Goal: Task Accomplishment & Management: Use online tool/utility

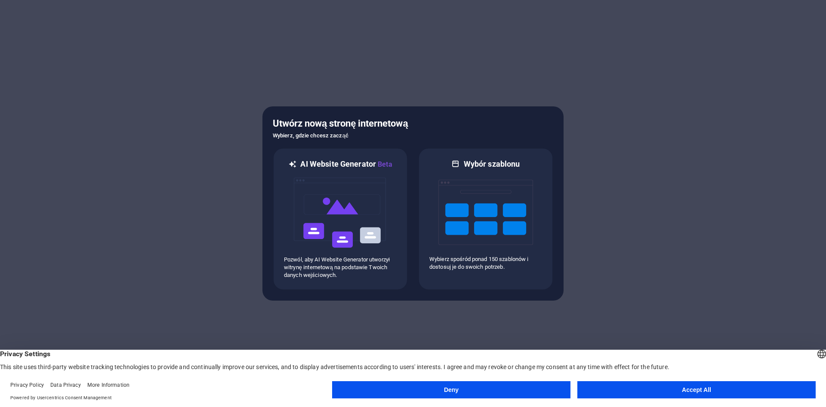
click at [640, 387] on button "Accept All" at bounding box center [696, 389] width 238 height 17
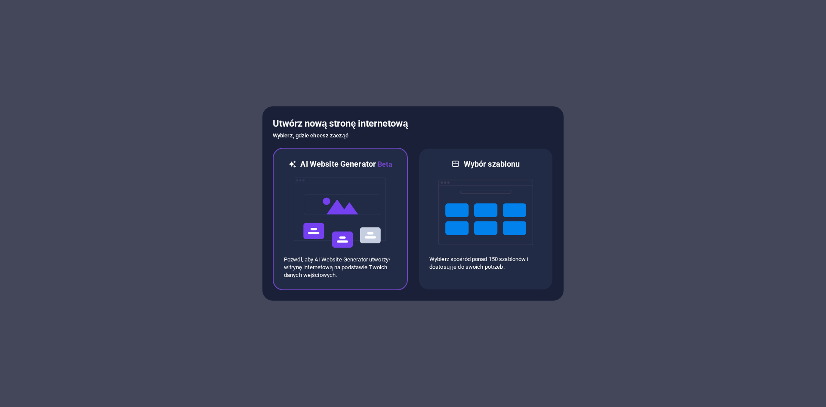
click at [362, 215] on img at bounding box center [340, 213] width 95 height 86
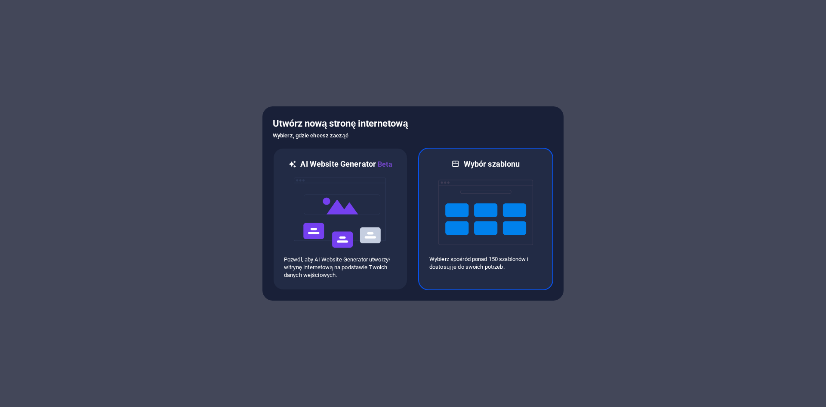
click at [448, 204] on img at bounding box center [485, 212] width 95 height 86
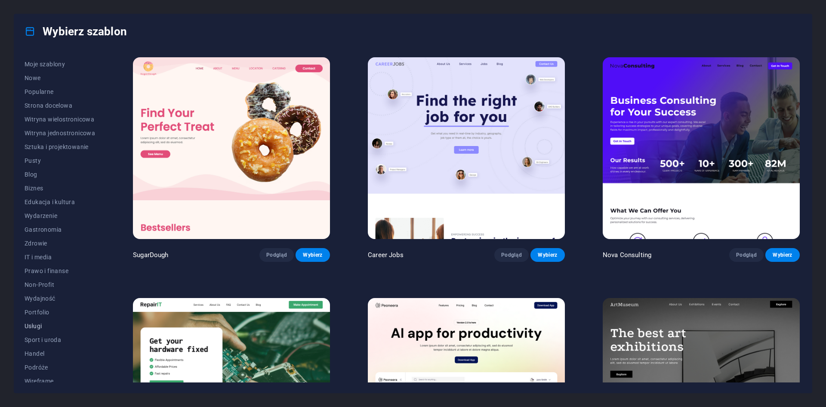
scroll to position [18, 0]
click at [37, 374] on span "Wireframe" at bounding box center [60, 375] width 71 height 7
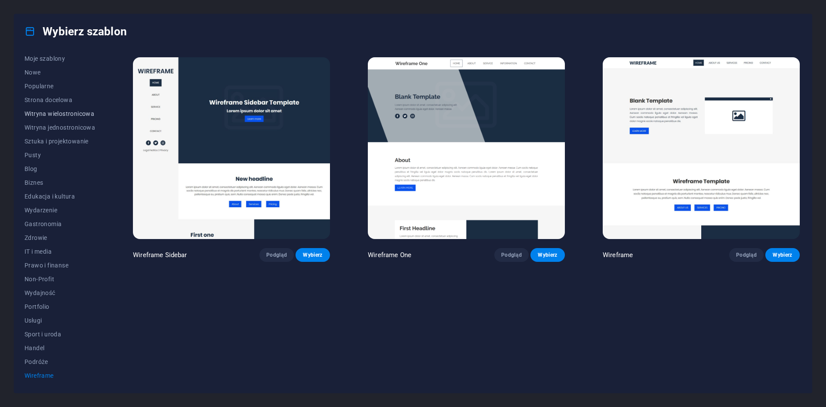
click at [87, 112] on span "Witryna wielostronicowa" at bounding box center [60, 113] width 71 height 7
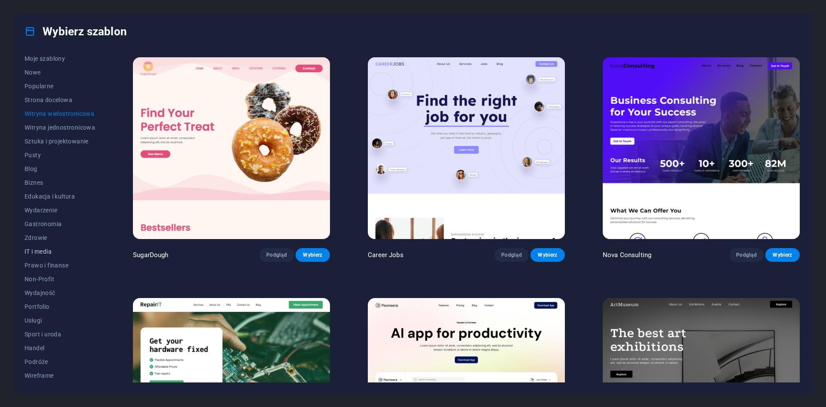
click at [58, 250] on span "IT i media" at bounding box center [60, 251] width 71 height 7
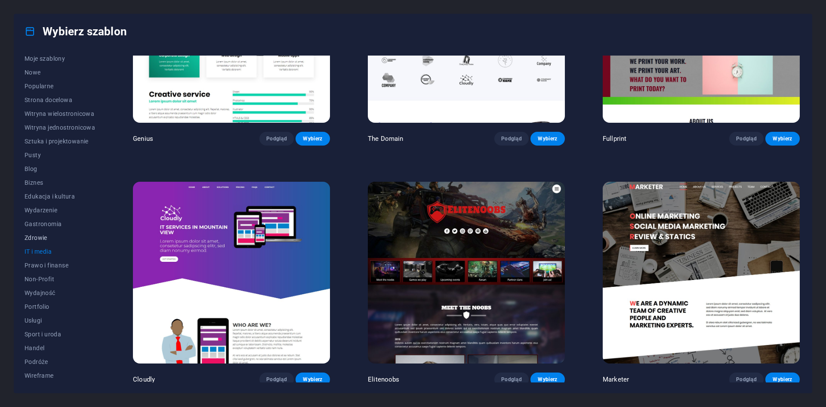
scroll to position [554, 0]
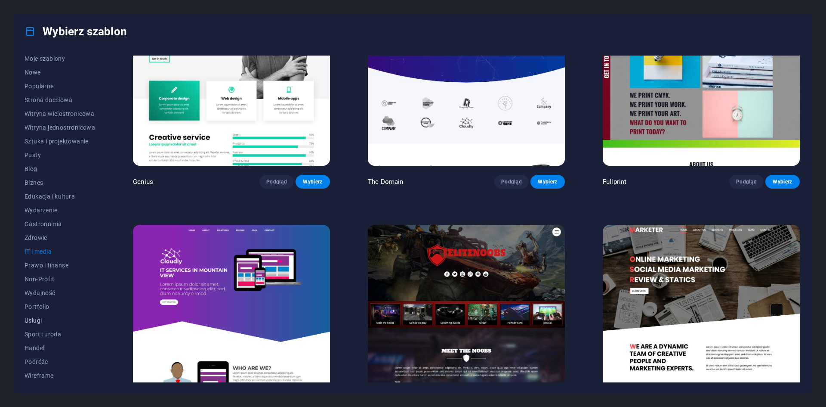
click at [30, 324] on button "Usługi" at bounding box center [60, 320] width 71 height 14
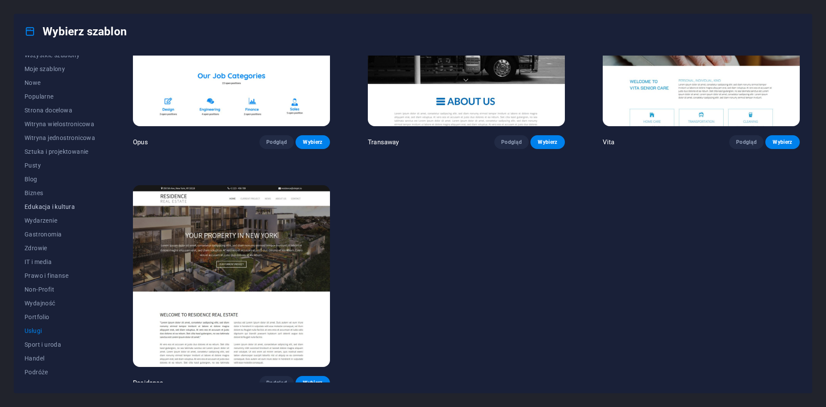
scroll to position [0, 0]
click at [38, 107] on span "Popularne" at bounding box center [60, 103] width 71 height 7
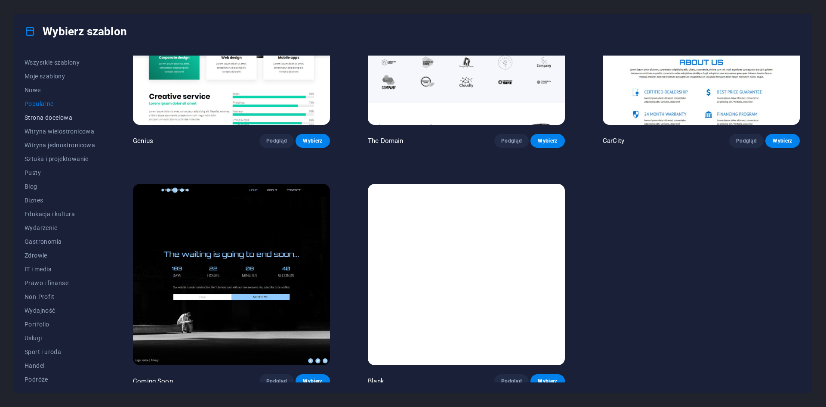
click at [45, 124] on button "Strona docelowa" at bounding box center [60, 118] width 71 height 14
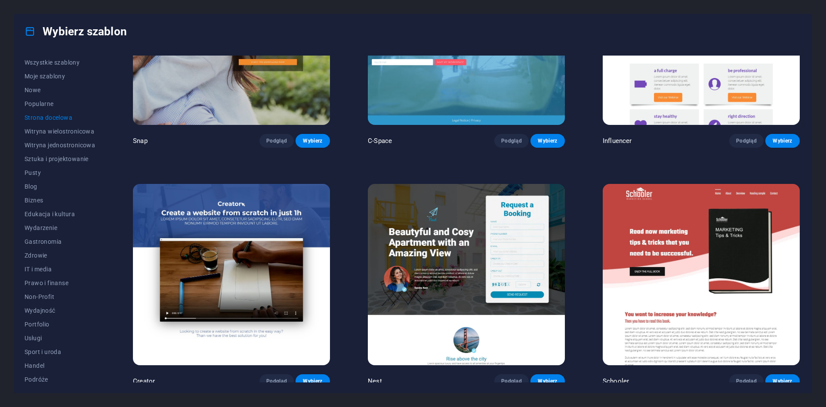
scroll to position [1556, 0]
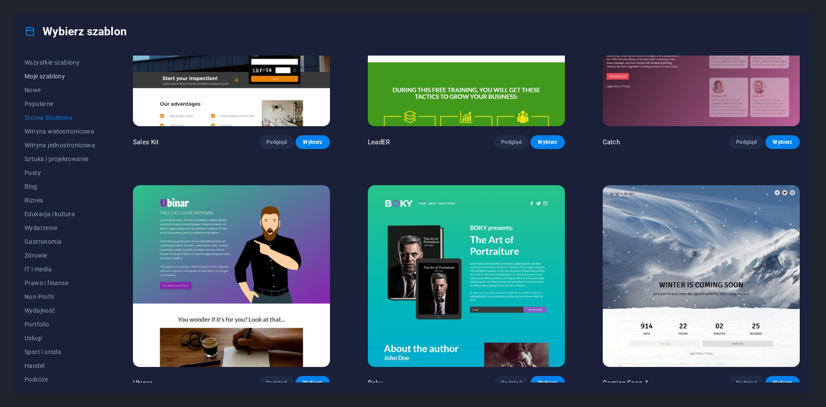
click at [43, 74] on span "Moje szablony" at bounding box center [60, 76] width 71 height 7
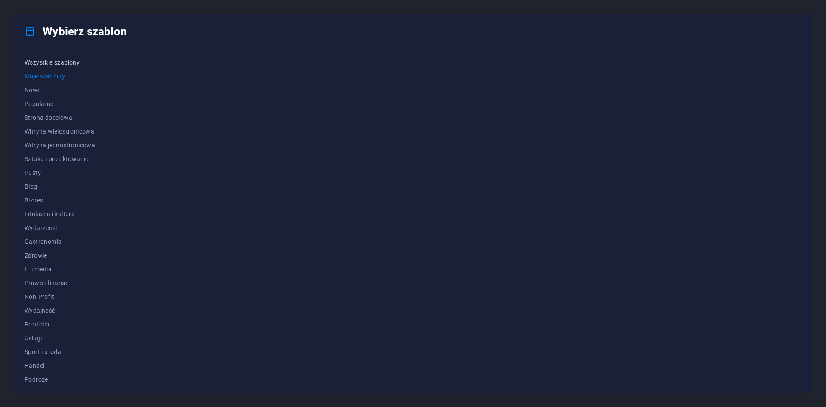
click at [60, 65] on span "Wszystkie szablony" at bounding box center [60, 62] width 71 height 7
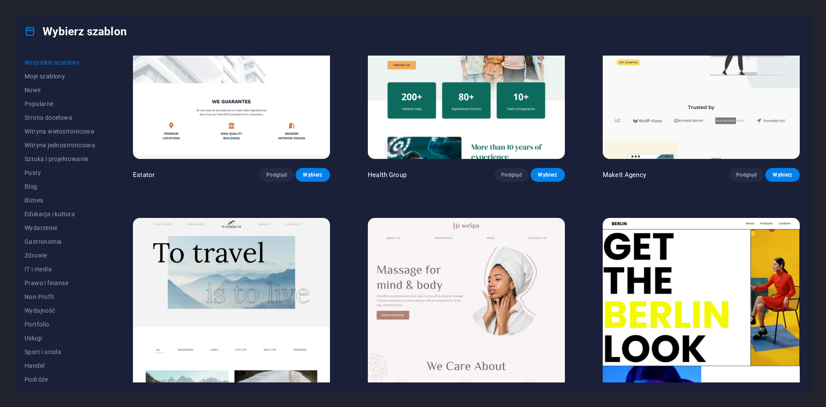
scroll to position [2539, 0]
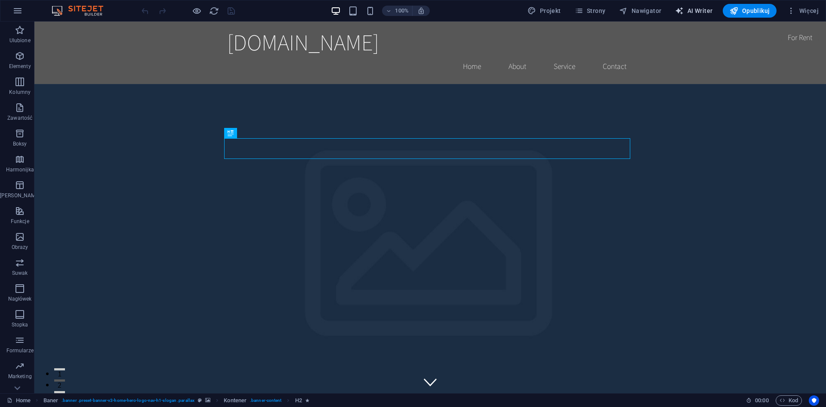
click at [704, 11] on span "AI Writer" at bounding box center [693, 10] width 37 height 9
select select "English"
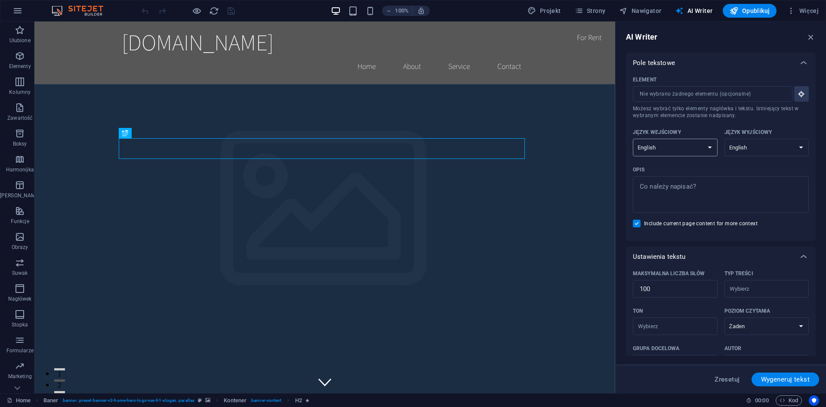
click at [708, 148] on select "Albanian Arabic Armenian Awadhi Azerbaijani Bashkir Basque Belarusian Bengali B…" at bounding box center [675, 148] width 85 height 18
select select "Polish"
click at [633, 139] on select "Albanian Arabic Armenian Awadhi Azerbaijani Bashkir Basque Belarusian Bengali B…" at bounding box center [675, 148] width 85 height 18
click at [777, 148] on select "Albanian Arabic Armenian Awadhi Azerbaijani Bashkir Basque Belarusian Bengali B…" at bounding box center [767, 148] width 85 height 18
select select "Polish"
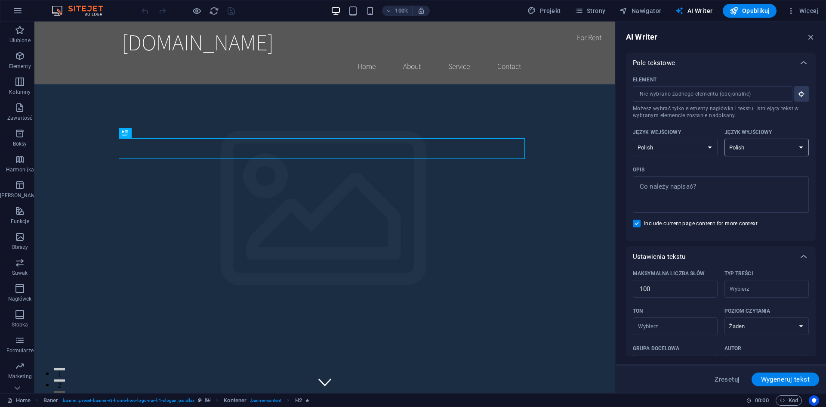
click at [725, 139] on select "Albanian Arabic Armenian Awadhi Azerbaijani Bashkir Basque Belarusian Bengali B…" at bounding box center [767, 148] width 85 height 18
click at [784, 376] on span "Wygeneruj tekst" at bounding box center [785, 379] width 49 height 7
type textarea "x"
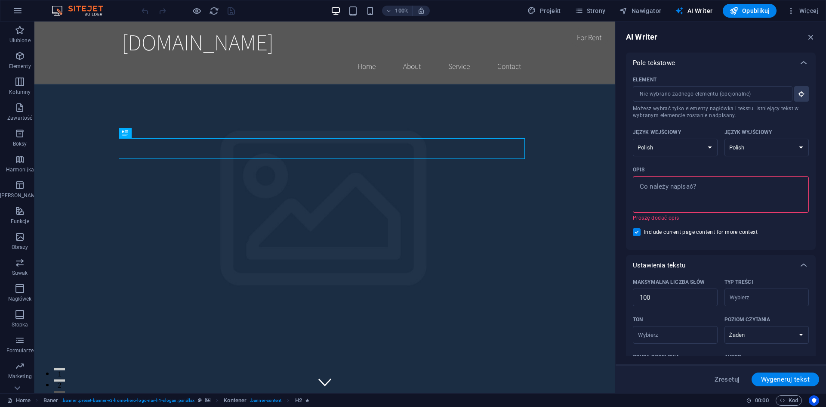
click at [716, 188] on textarea "Opis x ​ Proszę dodać opis" at bounding box center [720, 194] width 167 height 28
type textarea "x"
click at [636, 7] on span "Nawigator" at bounding box center [640, 10] width 42 height 9
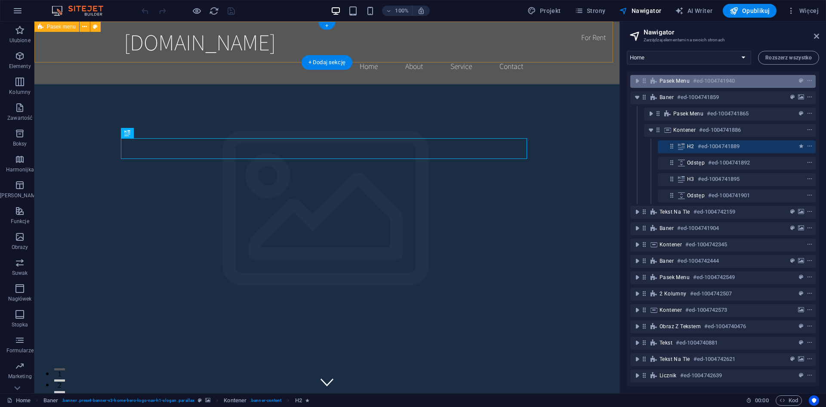
click at [674, 80] on span "Pasek menu" at bounding box center [675, 80] width 30 height 7
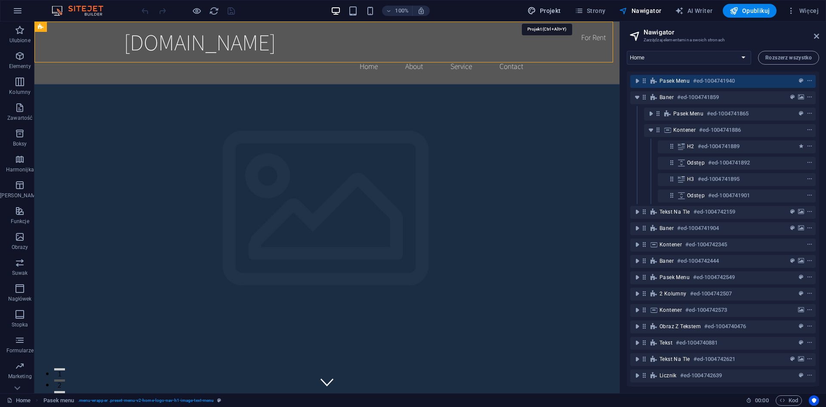
click at [549, 9] on span "Projekt" at bounding box center [544, 10] width 33 height 9
select select "rem"
select select "200"
select select "px"
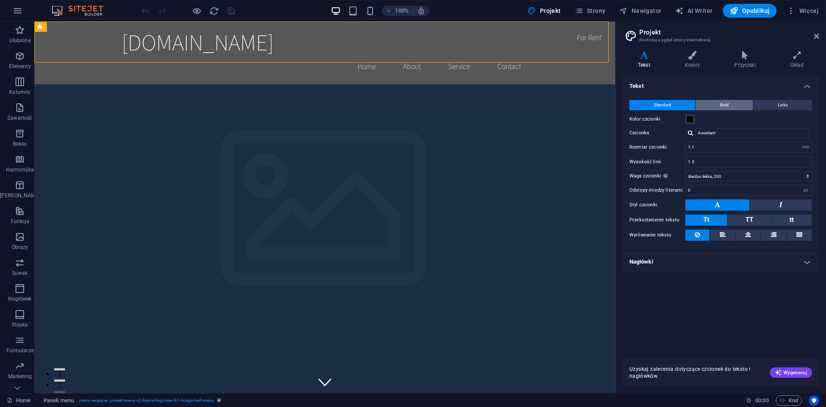
click at [728, 106] on span "Bold" at bounding box center [724, 105] width 9 height 10
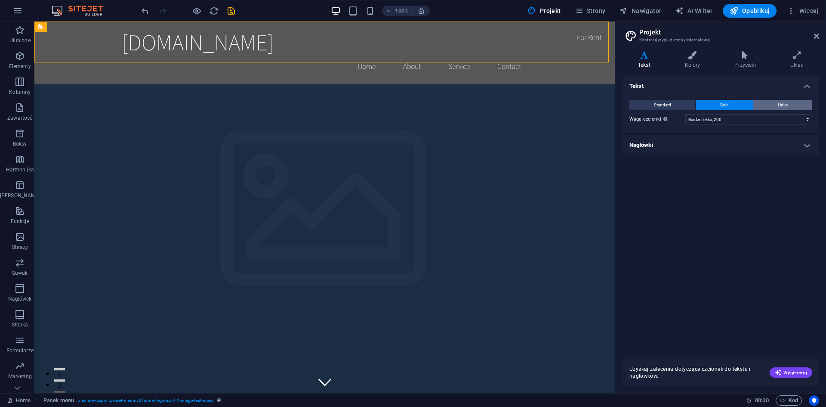
click at [766, 103] on button "Links" at bounding box center [782, 105] width 59 height 10
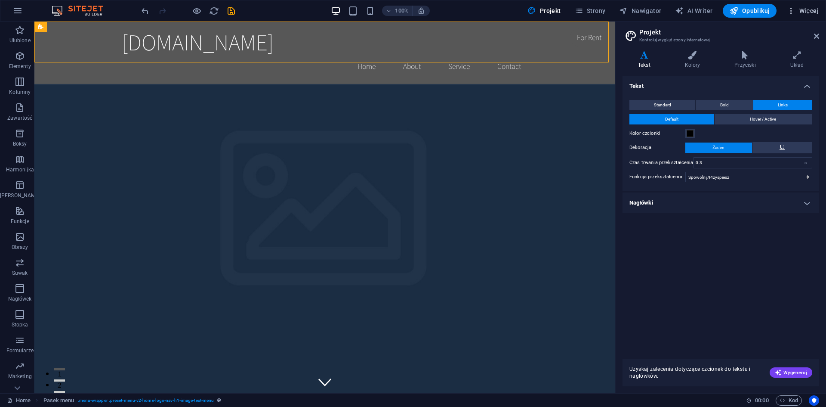
click at [794, 7] on icon "button" at bounding box center [791, 10] width 9 height 9
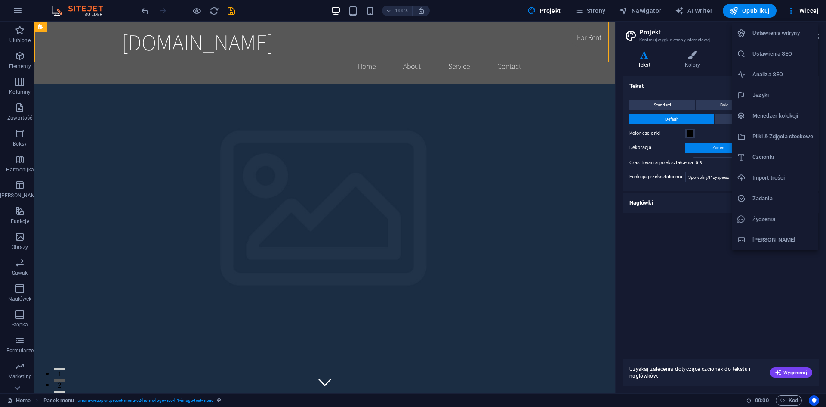
click at [782, 117] on h6 "Menedżer kolekcji" at bounding box center [783, 116] width 61 height 10
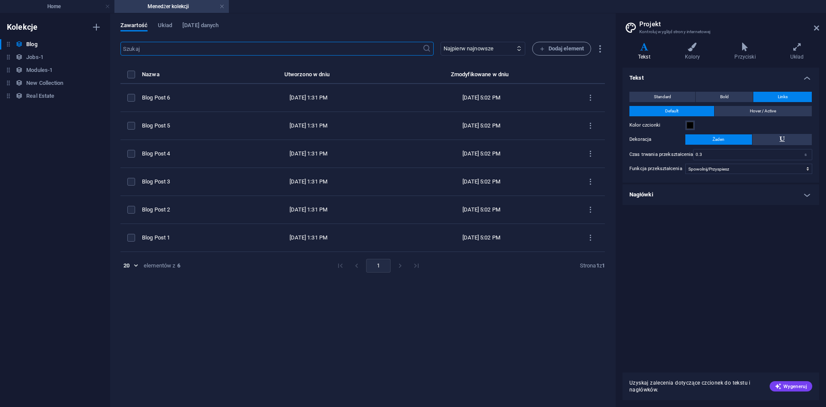
click at [219, 6] on h4 "Menedżer kolekcji" at bounding box center [171, 6] width 114 height 9
click at [225, 6] on h4 "Menedżer kolekcji" at bounding box center [171, 6] width 114 height 9
click at [222, 6] on link at bounding box center [221, 7] width 5 height 8
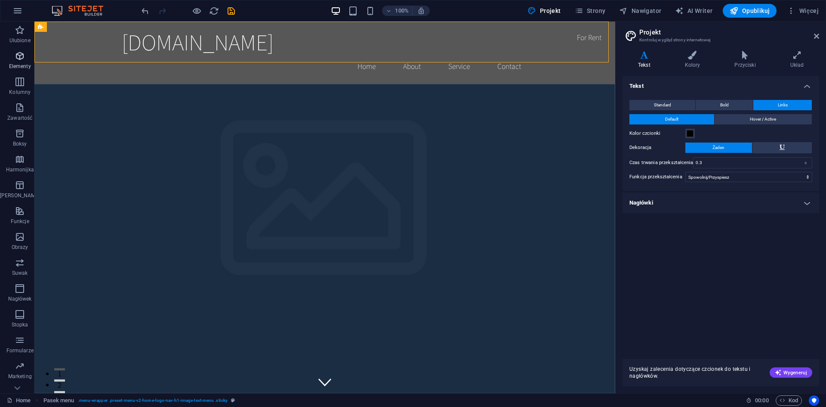
click at [21, 63] on p "Elementy" at bounding box center [20, 66] width 22 height 7
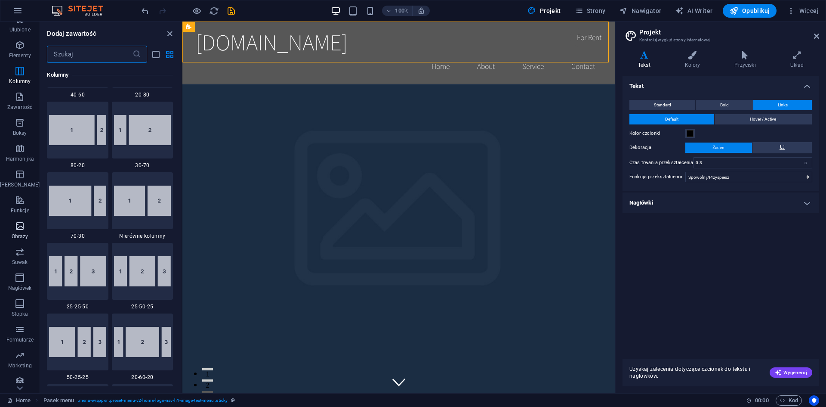
scroll to position [16, 0]
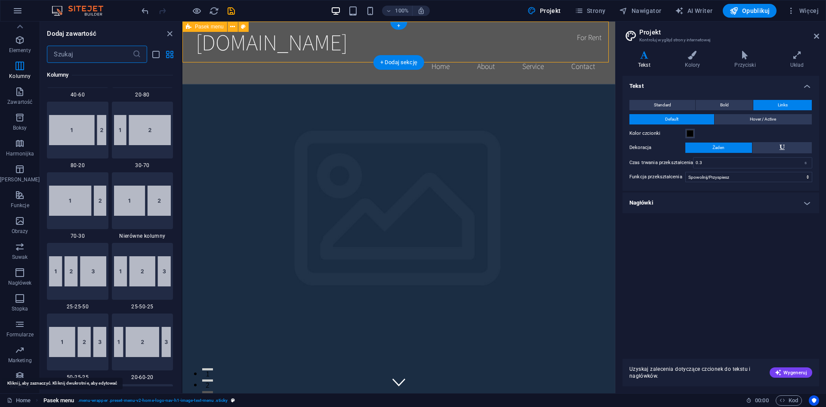
click at [69, 401] on span "Pasek menu" at bounding box center [58, 400] width 31 height 10
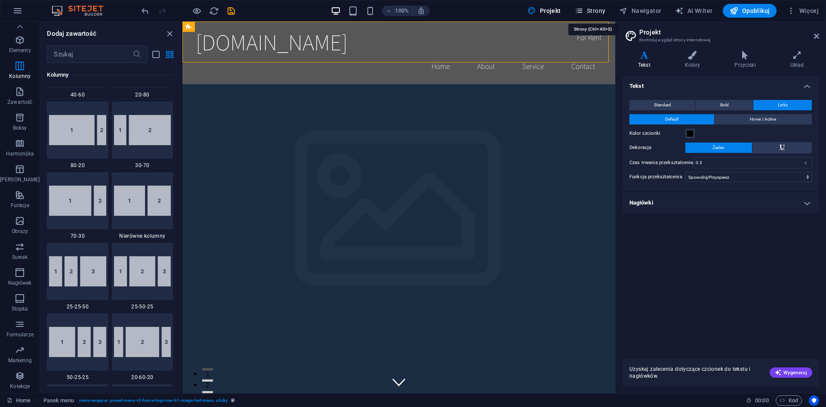
click at [584, 8] on icon "button" at bounding box center [579, 10] width 9 height 9
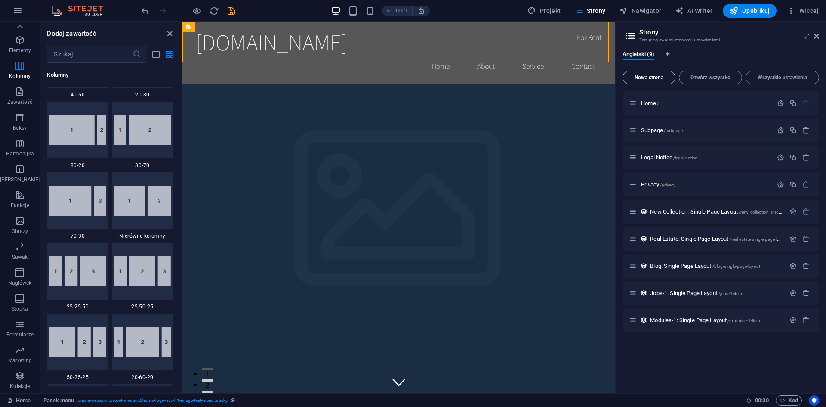
click at [657, 75] on span "Nowa strona" at bounding box center [649, 77] width 45 height 5
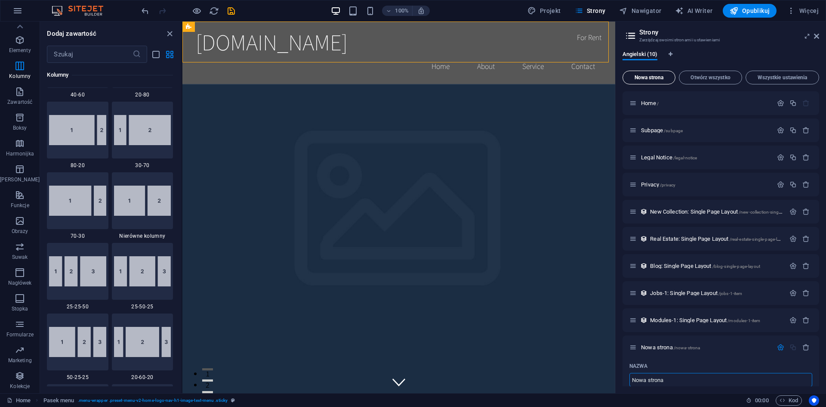
scroll to position [0, 0]
click at [595, 10] on span "Strony" at bounding box center [590, 10] width 31 height 9
click at [661, 108] on div "Home /" at bounding box center [721, 103] width 197 height 24
click at [792, 104] on icon "button" at bounding box center [793, 102] width 7 height 7
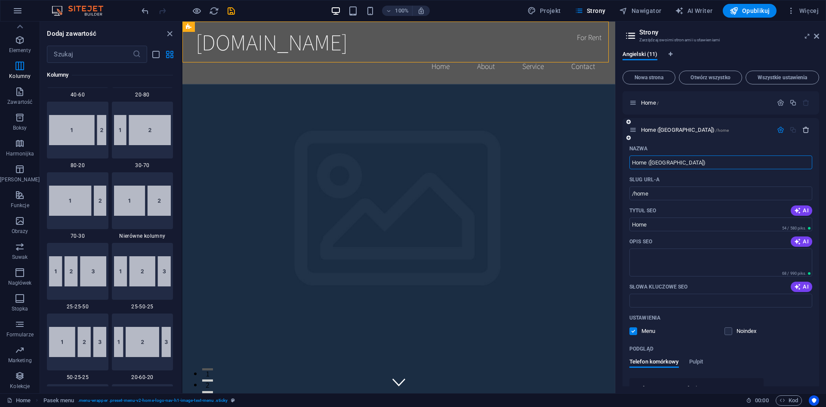
click at [803, 130] on icon "button" at bounding box center [806, 129] width 7 height 7
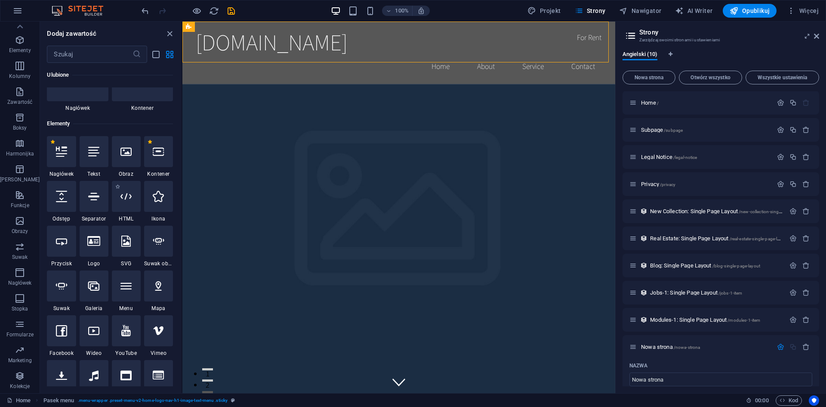
scroll to position [0, 0]
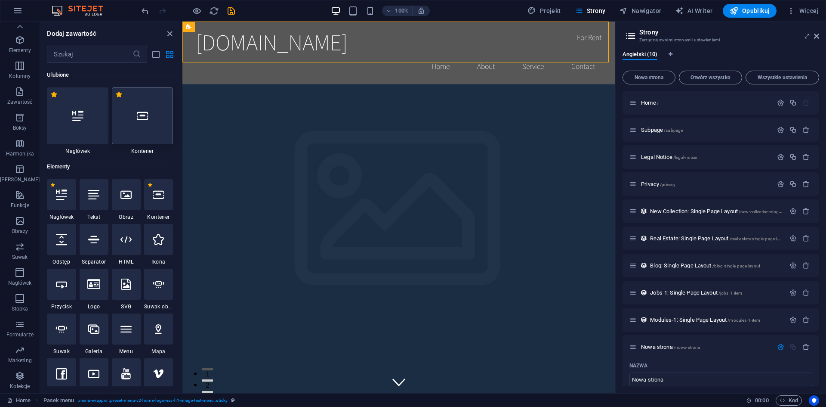
click at [156, 121] on div at bounding box center [142, 115] width 61 height 57
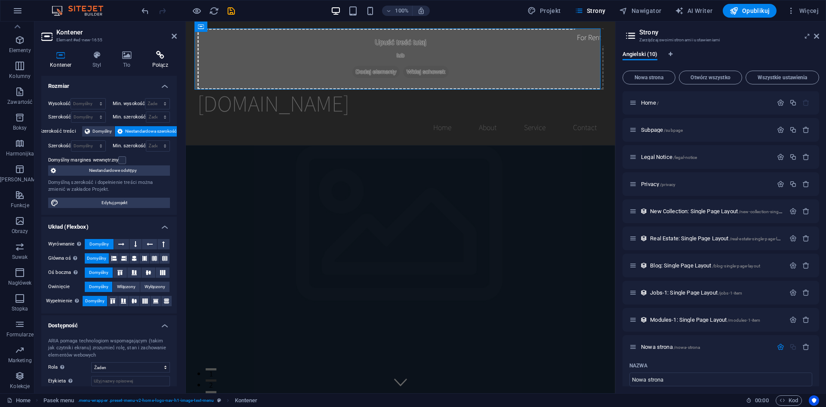
click at [164, 50] on div "Kontener Styl Tło Połącz Rozmiar Wysokość Domyślny px rem % vh vw Min. wysokość…" at bounding box center [108, 218] width 149 height 349
click at [160, 56] on icon at bounding box center [160, 55] width 34 height 9
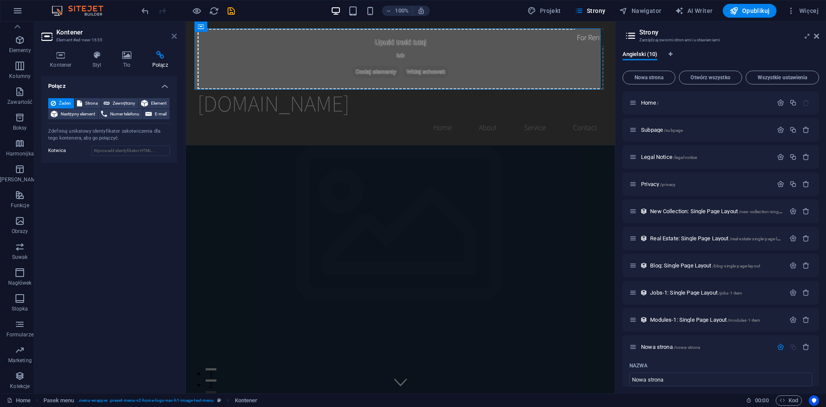
click at [176, 33] on icon at bounding box center [174, 36] width 5 height 7
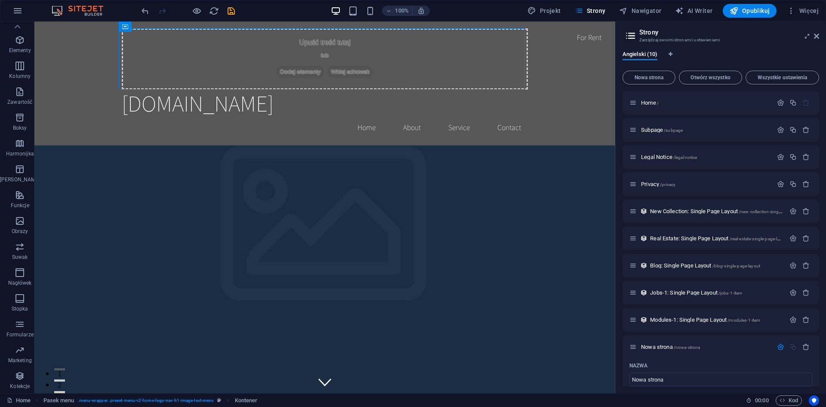
click at [72, 10] on img at bounding box center [81, 11] width 65 height 10
click at [55, 11] on img at bounding box center [81, 11] width 65 height 10
click at [790, 10] on icon "button" at bounding box center [791, 10] width 9 height 9
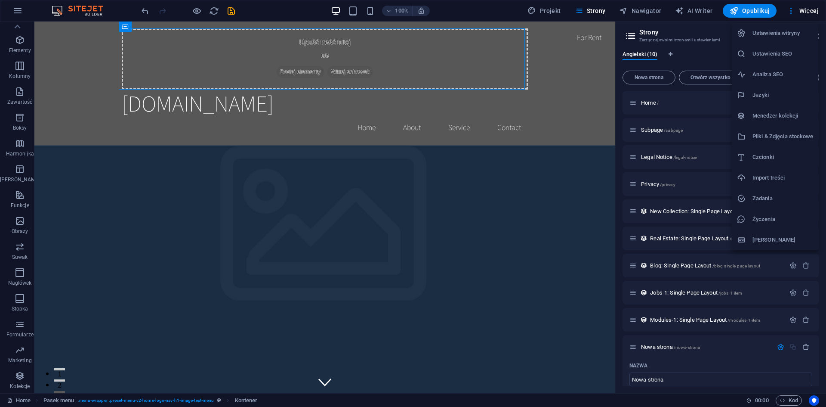
click at [802, 37] on h6 "Ustawienia witryny" at bounding box center [783, 33] width 61 height 10
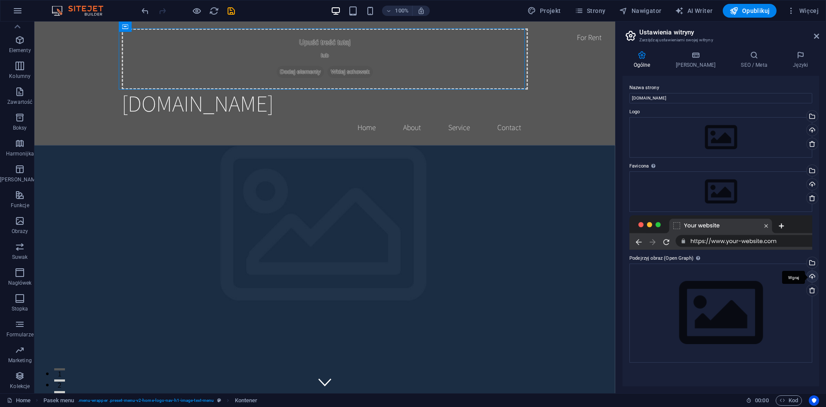
click at [813, 272] on div "Wgraj" at bounding box center [811, 277] width 13 height 13
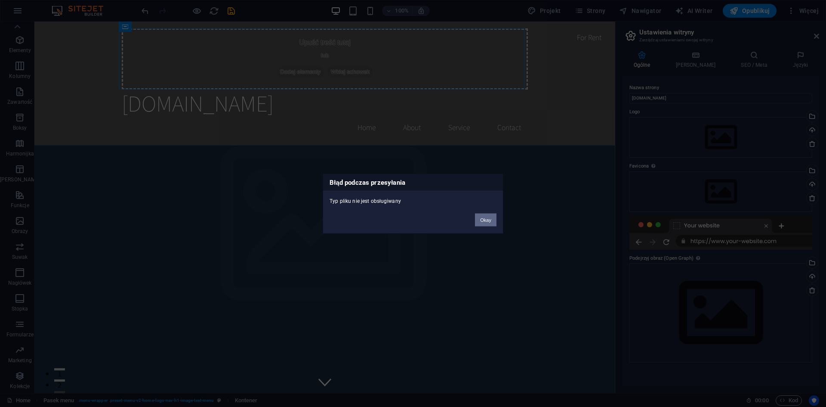
click at [496, 213] on button "Okay" at bounding box center [486, 219] width 22 height 13
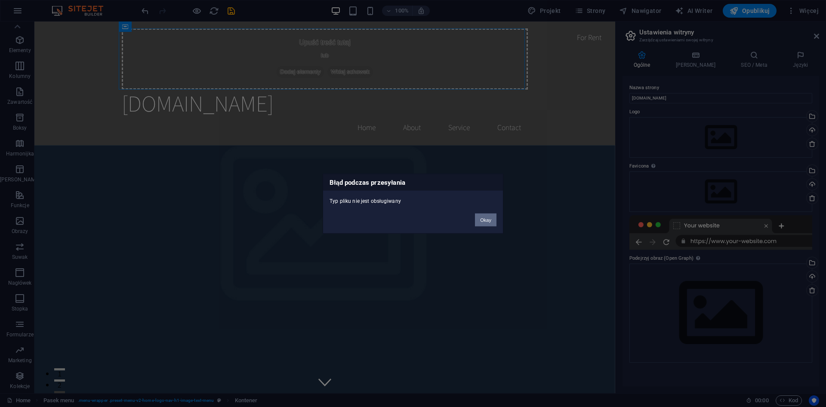
click at [488, 223] on button "Okay" at bounding box center [486, 219] width 22 height 13
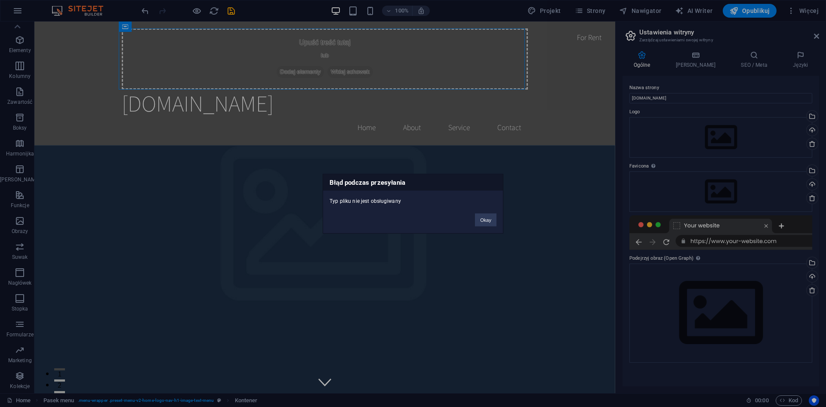
click at [498, 214] on div "Okay" at bounding box center [486, 215] width 34 height 22
click at [489, 218] on button "Okay" at bounding box center [486, 219] width 22 height 13
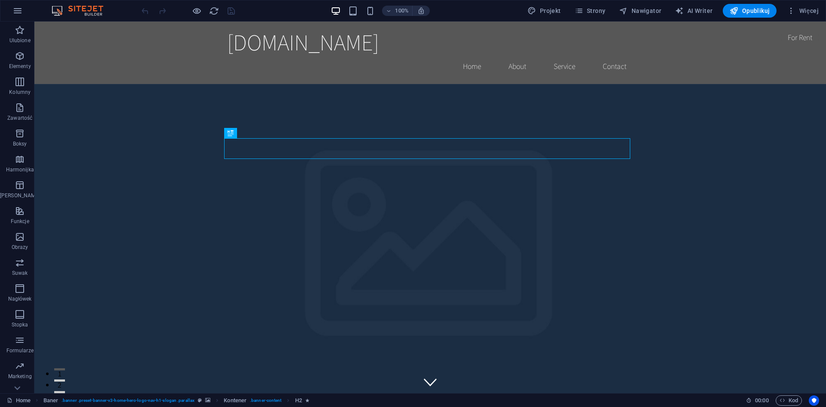
click at [6, 11] on div "100% Projekt Strony Nawigator AI Writer Opublikuj Więcej" at bounding box center [412, 10] width 825 height 21
click at [19, 10] on icon "button" at bounding box center [17, 11] width 10 height 10
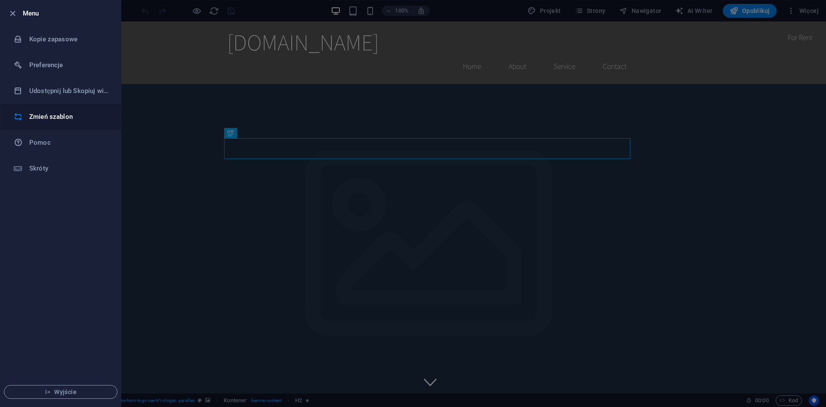
click at [50, 114] on h6 "Zmień szablon" at bounding box center [69, 116] width 80 height 10
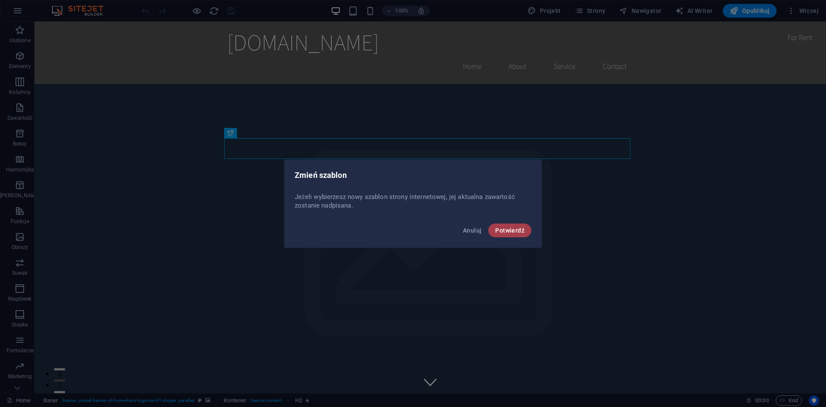
click at [499, 229] on span "Potwierdź" at bounding box center [509, 230] width 29 height 7
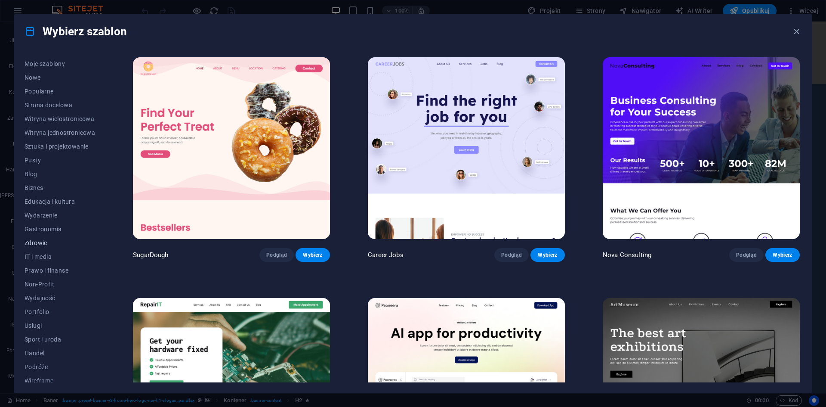
scroll to position [18, 0]
click at [47, 294] on span "Wydajność" at bounding box center [60, 292] width 71 height 7
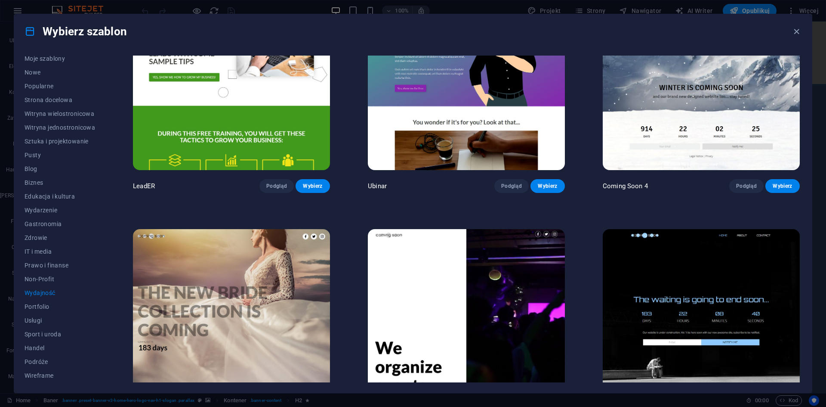
scroll to position [1076, 0]
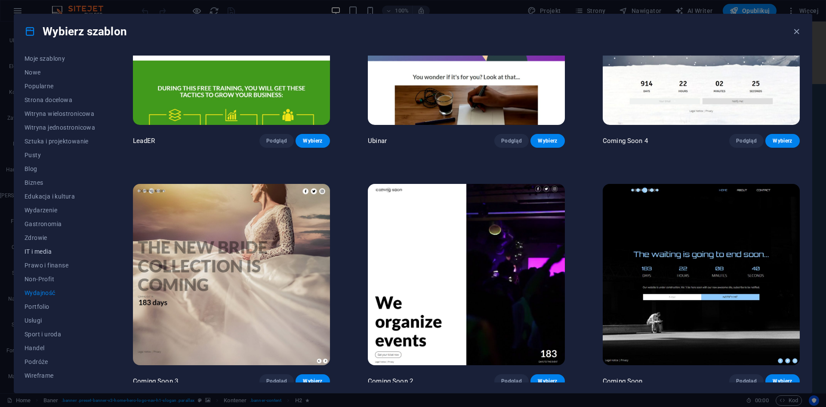
click at [36, 247] on button "IT i media" at bounding box center [60, 251] width 71 height 14
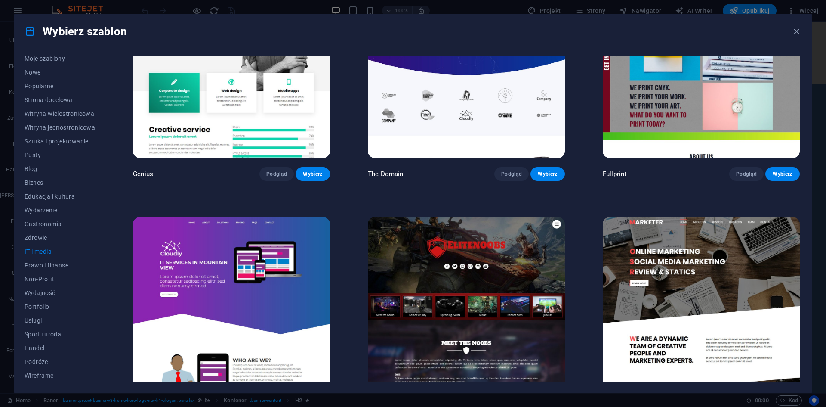
scroll to position [597, 0]
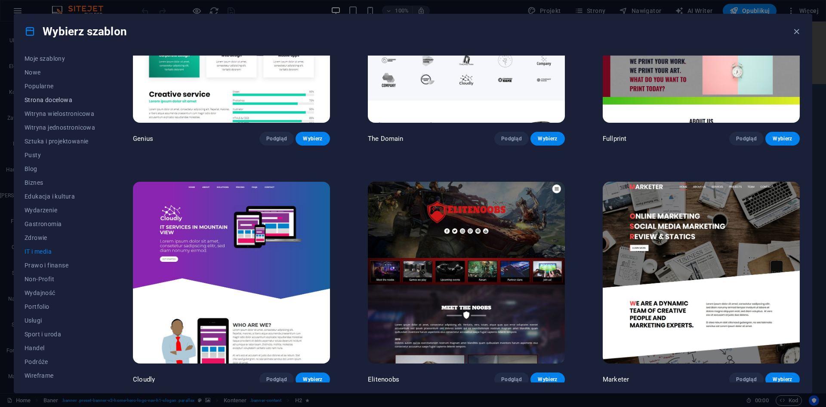
click at [54, 101] on span "Strona docelowa" at bounding box center [60, 99] width 71 height 7
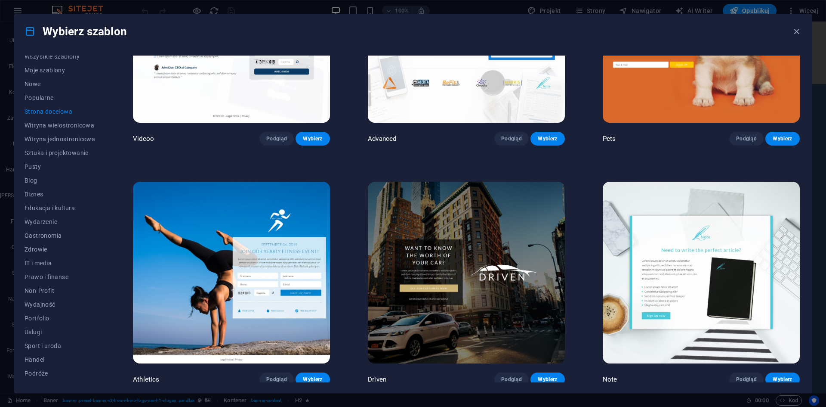
scroll to position [0, 0]
click at [54, 101] on span "Popularne" at bounding box center [60, 103] width 71 height 7
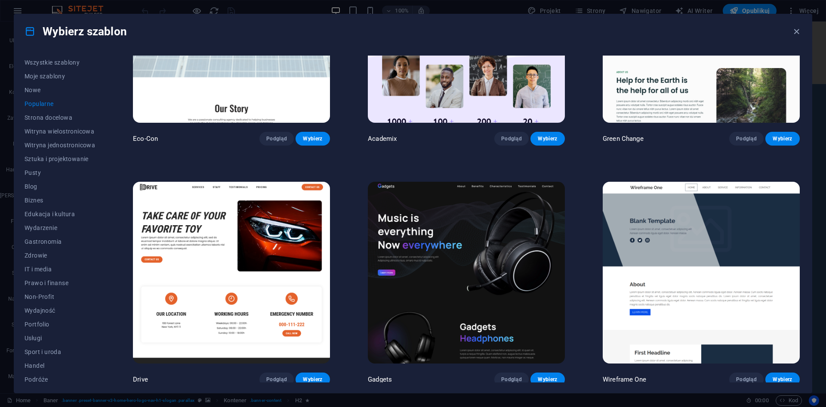
scroll to position [597, 0]
click at [40, 94] on button "Nowe" at bounding box center [60, 90] width 71 height 14
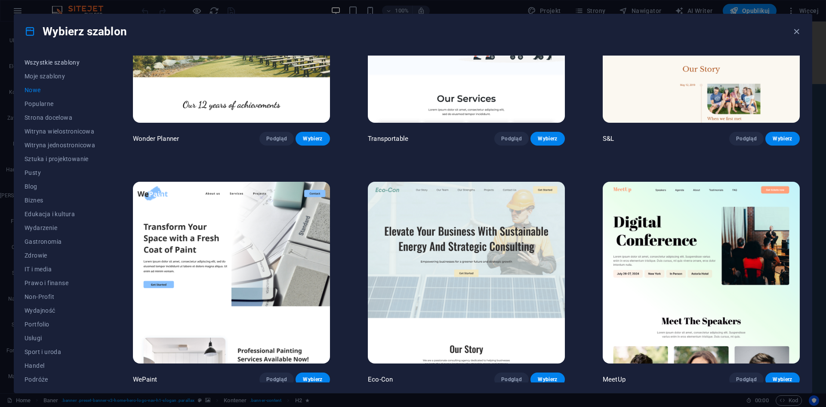
click at [64, 63] on span "Wszystkie szablony" at bounding box center [60, 62] width 71 height 7
click at [54, 61] on span "Wszystkie szablony" at bounding box center [60, 62] width 71 height 7
click at [56, 138] on span "Sztuka i projektowanie" at bounding box center [60, 141] width 71 height 7
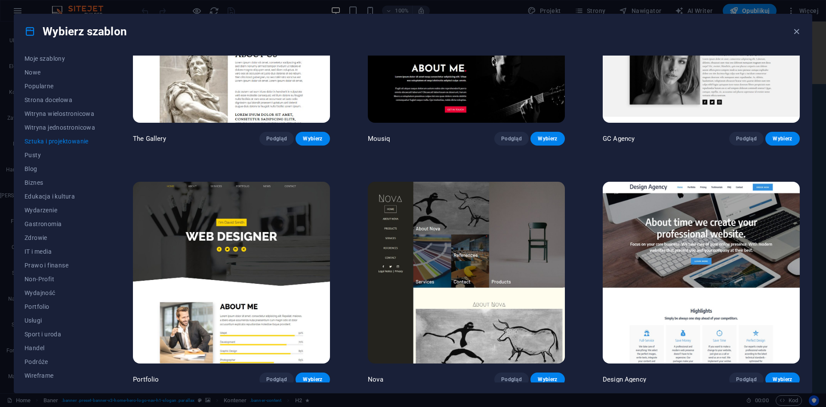
click at [21, 161] on div "Wszystkie szablony Moje szablony Nowe Popularne Strona docelowa Witryna wielost…" at bounding box center [413, 221] width 798 height 344
click at [39, 157] on span "Pusty" at bounding box center [60, 154] width 71 height 7
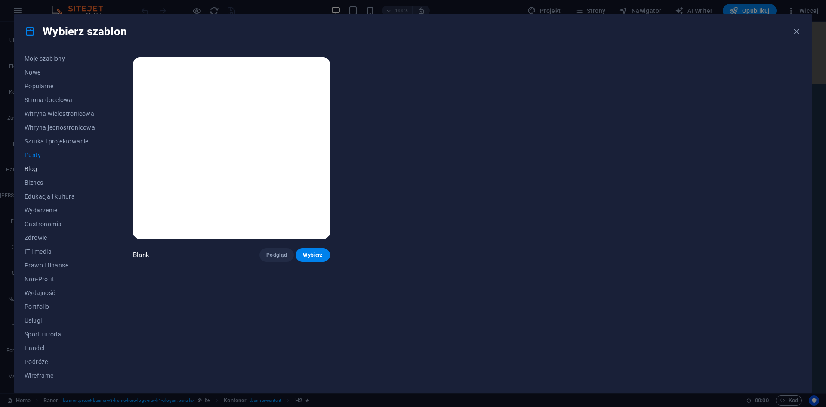
click at [34, 173] on button "Blog" at bounding box center [60, 169] width 71 height 14
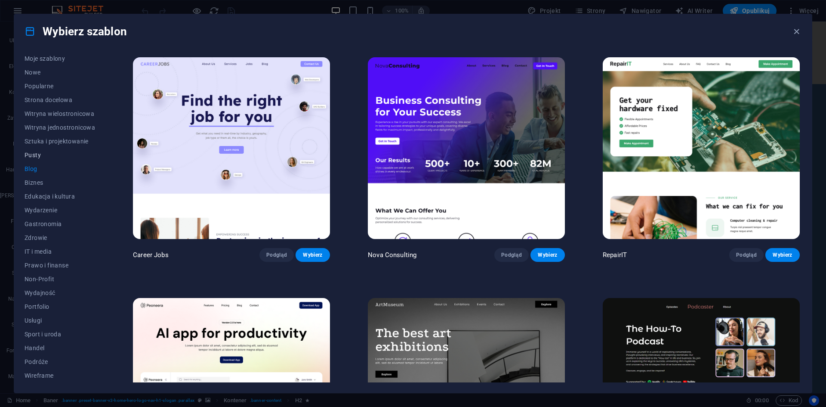
click at [34, 156] on span "Pusty" at bounding box center [60, 154] width 71 height 7
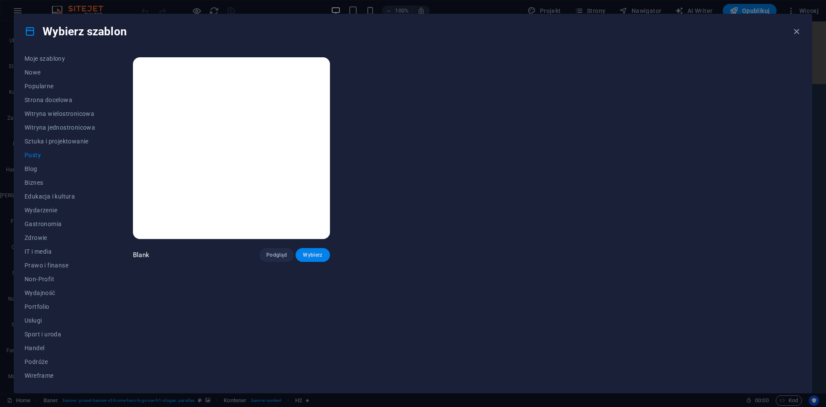
click at [315, 254] on span "Wybierz" at bounding box center [313, 254] width 21 height 7
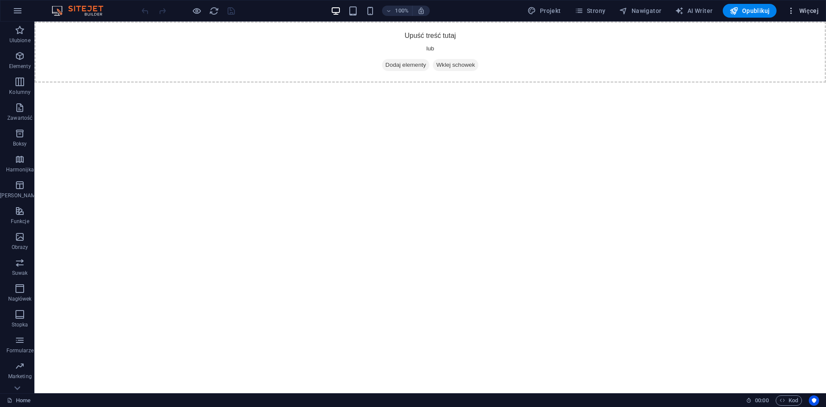
click at [806, 12] on span "Więcej" at bounding box center [803, 10] width 32 height 9
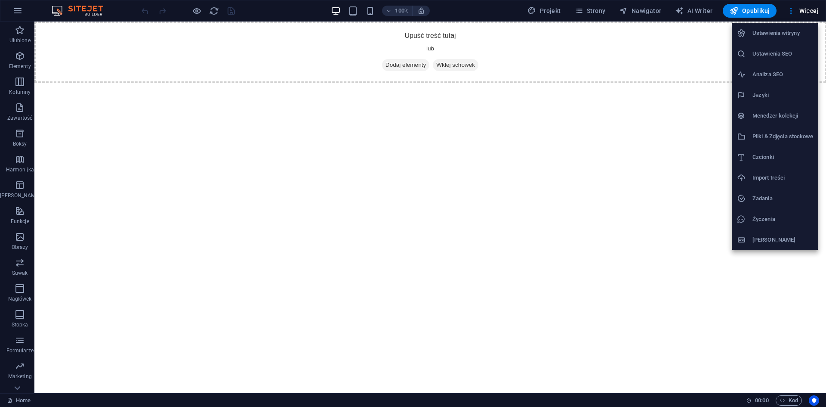
click at [760, 241] on h6 "[PERSON_NAME]" at bounding box center [783, 240] width 61 height 10
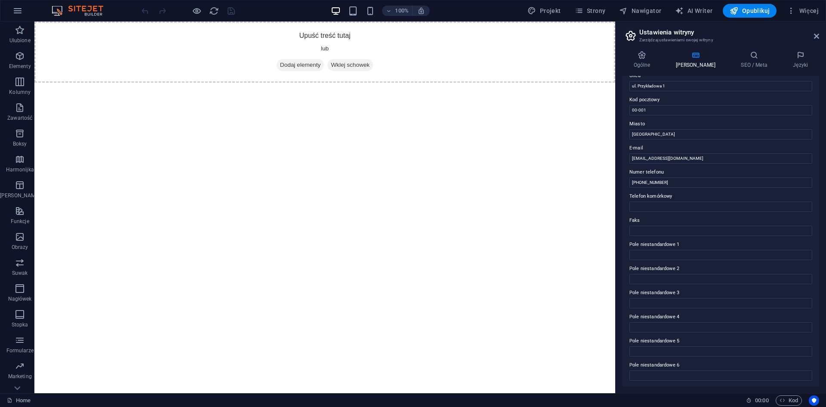
scroll to position [103, 0]
click at [647, 56] on icon at bounding box center [642, 55] width 39 height 9
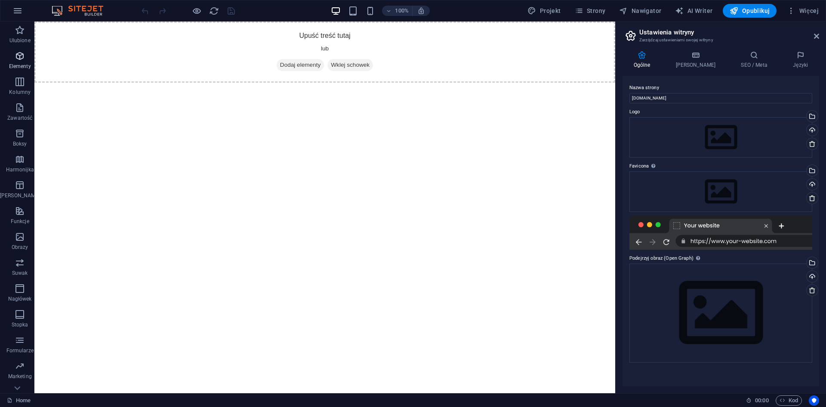
click at [12, 63] on p "Elementy" at bounding box center [20, 66] width 22 height 7
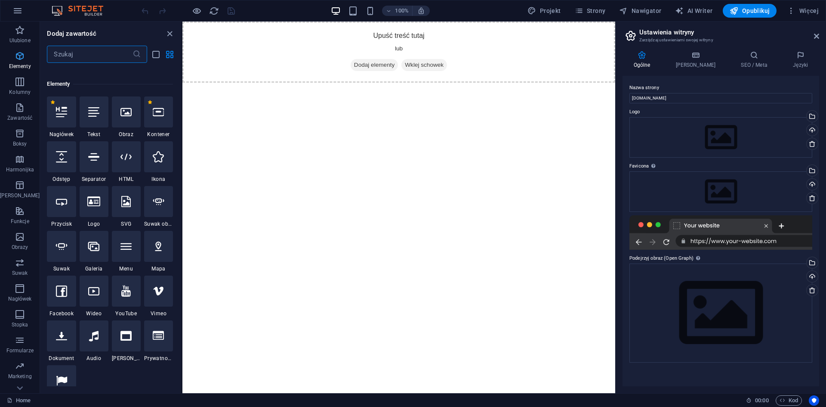
scroll to position [92, 0]
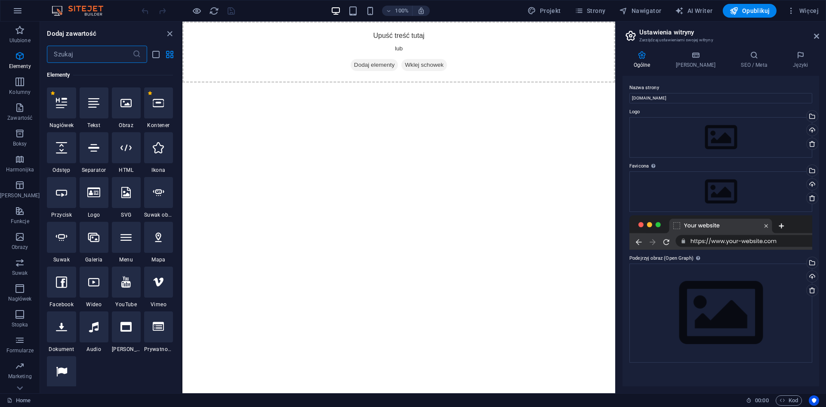
click at [92, 9] on img at bounding box center [81, 11] width 65 height 10
click at [59, 9] on img at bounding box center [81, 11] width 65 height 10
click at [15, 9] on icon "button" at bounding box center [17, 11] width 10 height 10
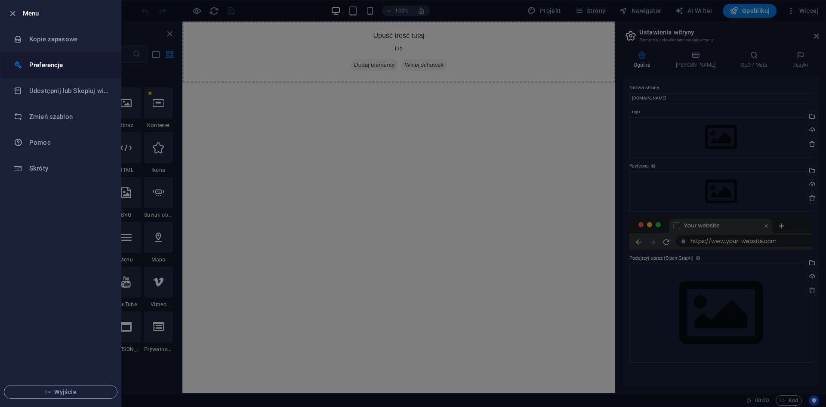
click at [44, 67] on h6 "Preferencje" at bounding box center [69, 65] width 80 height 10
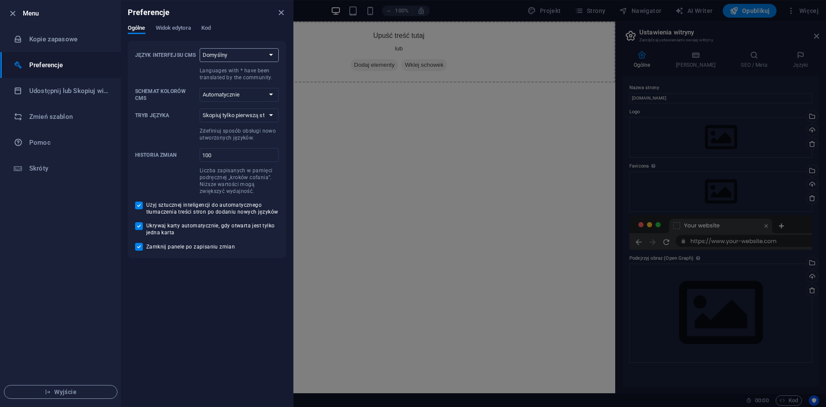
click at [237, 54] on select "Domyślny Deutsch English Español Suomi* Français Magyar Italiano Nederlands Pol…" at bounding box center [239, 55] width 79 height 14
select select "pl"
click at [200, 48] on select "Domyślny Deutsch English Español Suomi* Français Magyar Italiano Nederlands Pol…" at bounding box center [239, 55] width 79 height 14
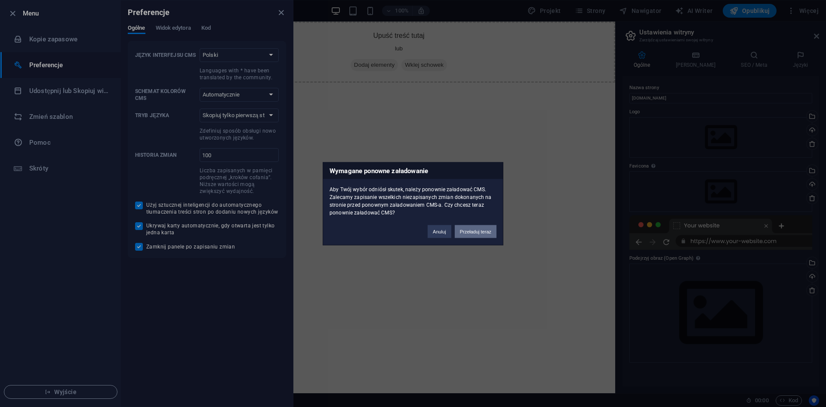
click at [470, 235] on button "Przeładuj teraz" at bounding box center [476, 231] width 42 height 13
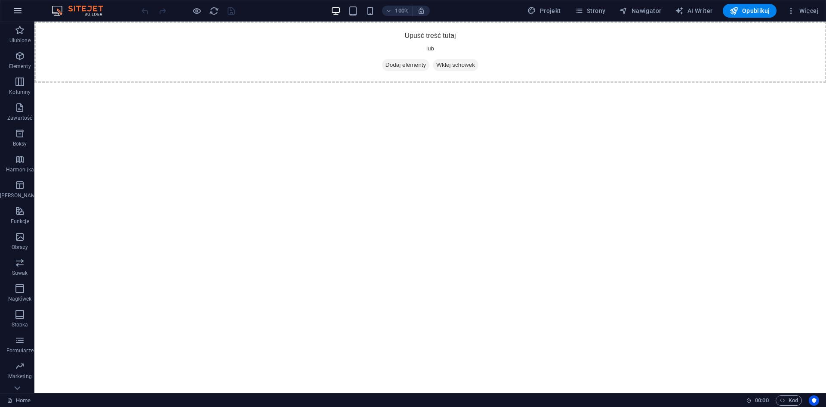
click at [15, 14] on icon "button" at bounding box center [17, 11] width 10 height 10
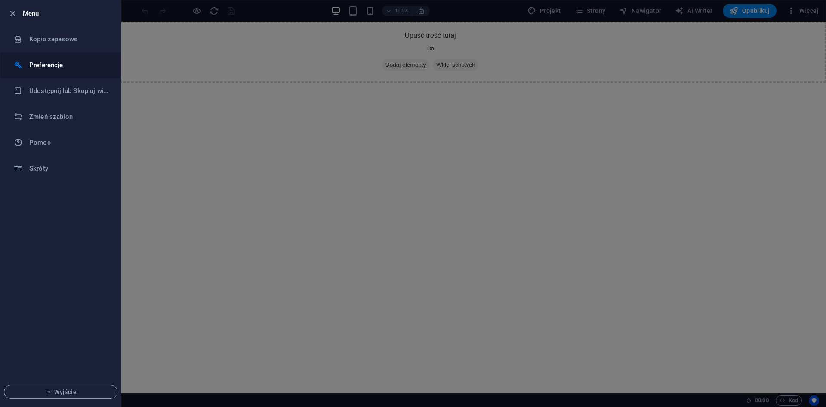
click at [52, 68] on h6 "Preferencje" at bounding box center [69, 65] width 80 height 10
select select "pl"
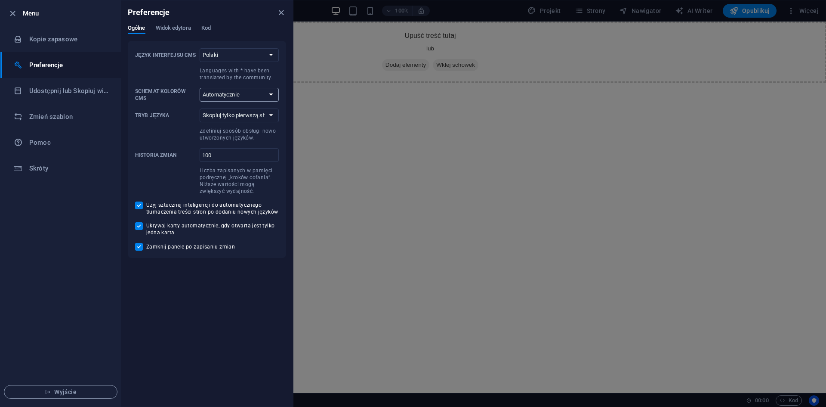
click at [235, 95] on select "Automatycznie Ciemny Jasny" at bounding box center [239, 95] width 79 height 14
select select "dark"
click at [200, 88] on select "Automatycznie Ciemny Jasny" at bounding box center [239, 95] width 79 height 14
click at [179, 29] on span "Widok edytora" at bounding box center [173, 29] width 35 height 12
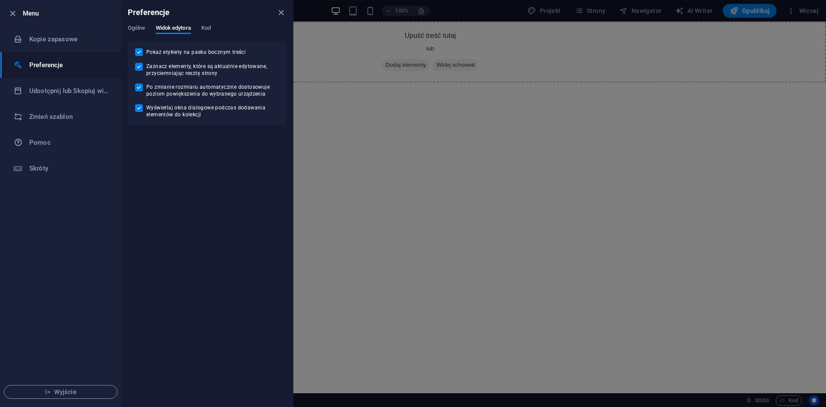
click at [201, 30] on div "Ogólne Widok edytora Kod" at bounding box center [207, 33] width 158 height 16
click at [204, 30] on span "Kod" at bounding box center [205, 29] width 9 height 12
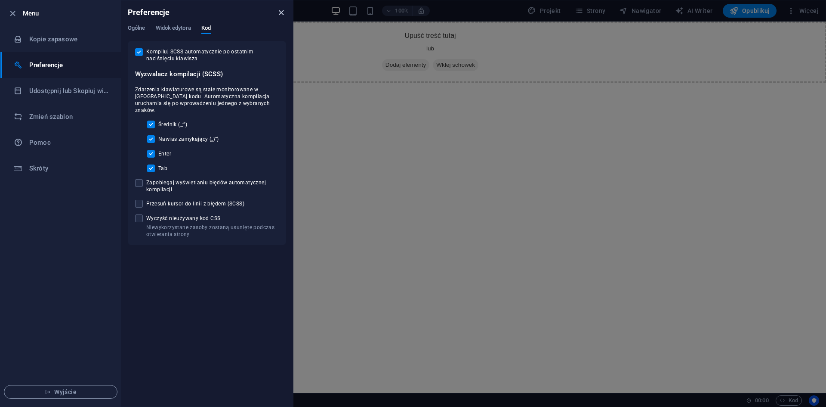
click at [278, 13] on icon "close" at bounding box center [281, 13] width 10 height 10
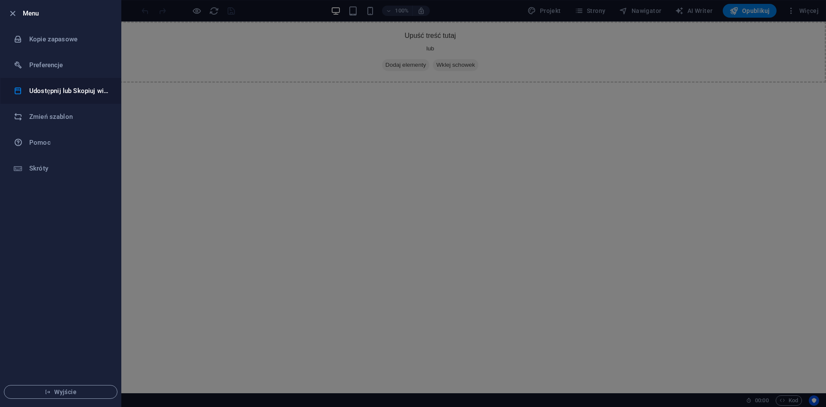
click at [45, 90] on h6 "Udostępnij lub Skopiuj witrynę" at bounding box center [69, 91] width 80 height 10
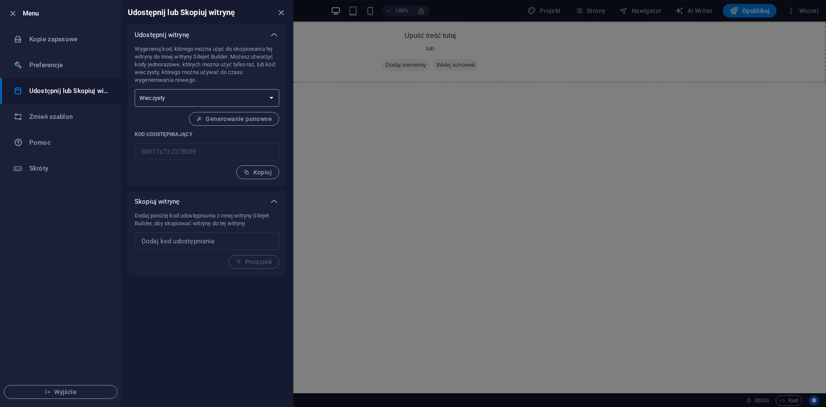
click at [238, 97] on select "Jednorazowy Wieczysty" at bounding box center [207, 98] width 145 height 18
click at [220, 59] on p "Wygeneruj kod, którego można użyć do skopiowania tej witryny do innej witryny S…" at bounding box center [207, 64] width 145 height 39
click at [200, 241] on input "text" at bounding box center [207, 240] width 145 height 17
click at [368, 55] on div at bounding box center [413, 203] width 826 height 407
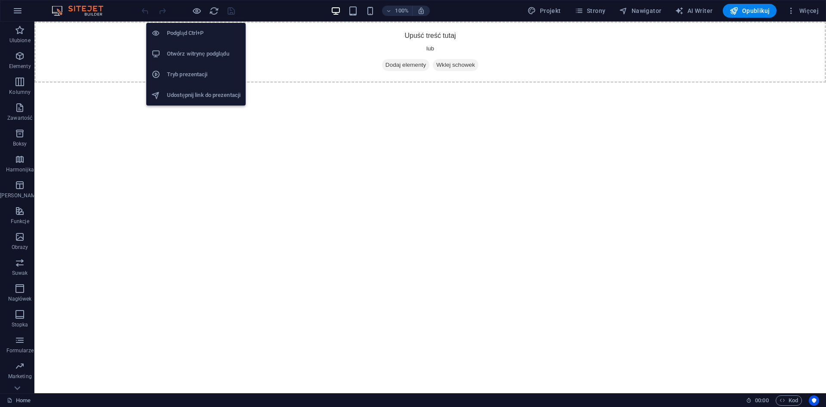
click at [210, 52] on h6 "Otwórz witrynę podglądu" at bounding box center [204, 54] width 74 height 10
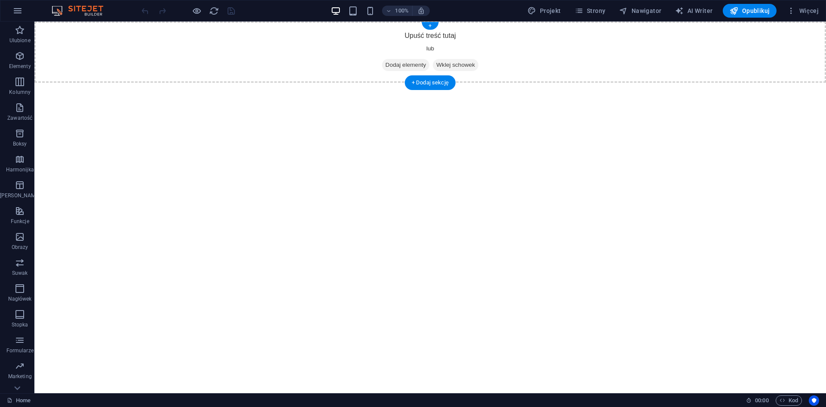
click at [430, 31] on div "Upuść treść tutaj lub Dodaj elementy Wklej schowek" at bounding box center [430, 52] width 792 height 61
click at [430, 25] on div "+" at bounding box center [430, 26] width 17 height 8
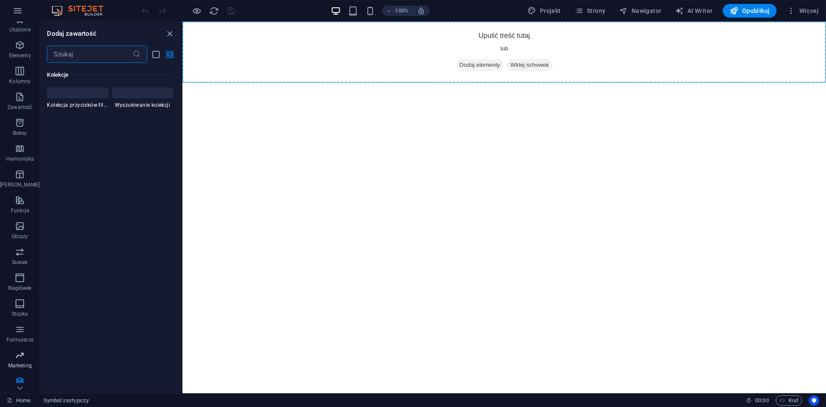
scroll to position [16, 0]
click at [15, 351] on icon "button" at bounding box center [20, 350] width 10 height 10
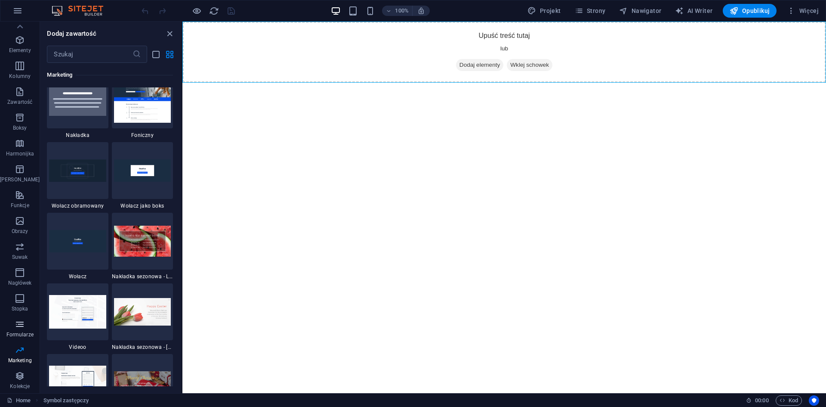
scroll to position [7009, 0]
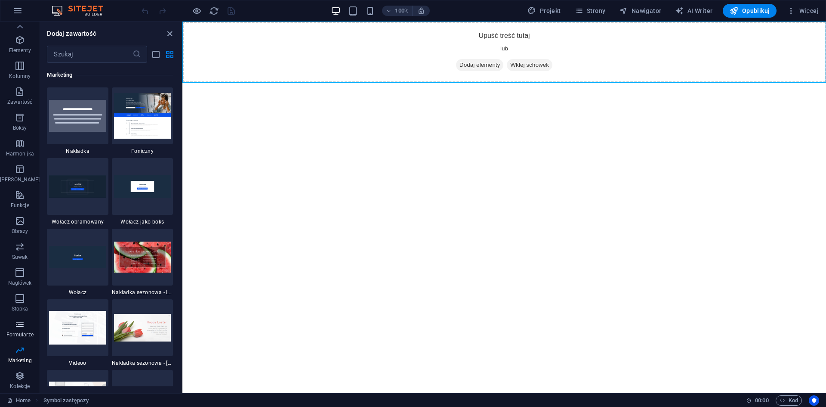
click at [16, 325] on icon "button" at bounding box center [20, 324] width 10 height 10
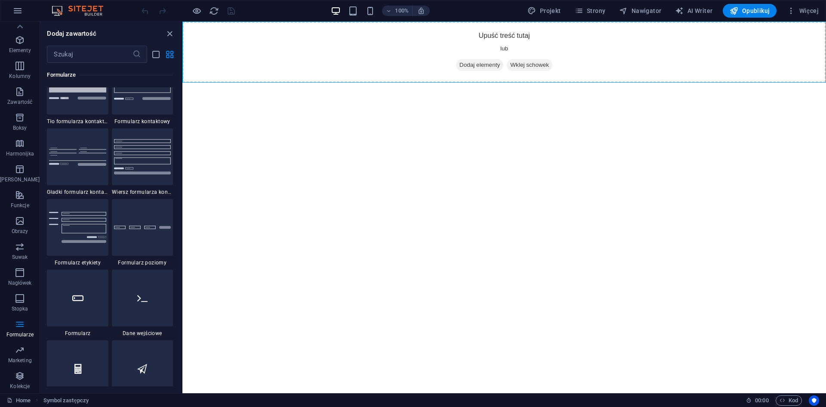
scroll to position [6283, 0]
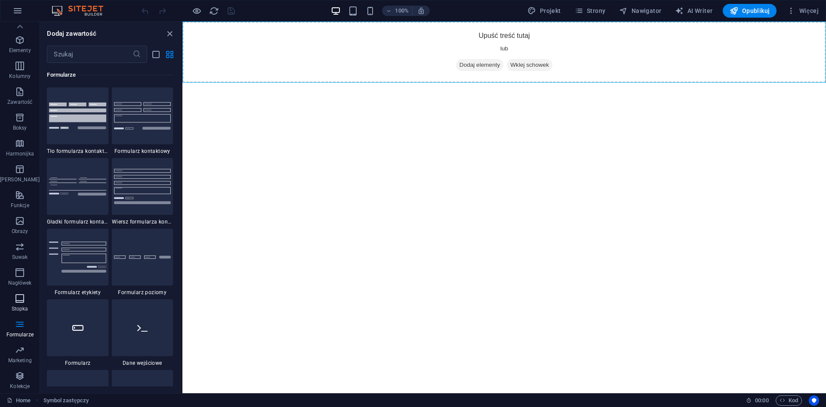
click at [19, 299] on icon "button" at bounding box center [20, 298] width 10 height 10
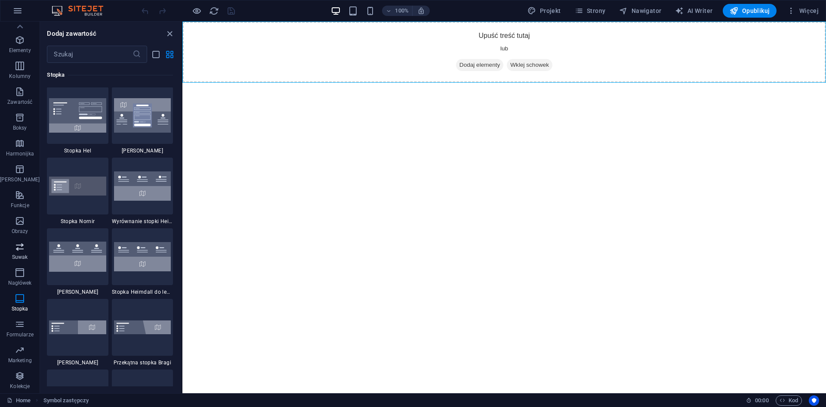
scroll to position [5697, 0]
click at [21, 275] on icon "button" at bounding box center [20, 272] width 10 height 10
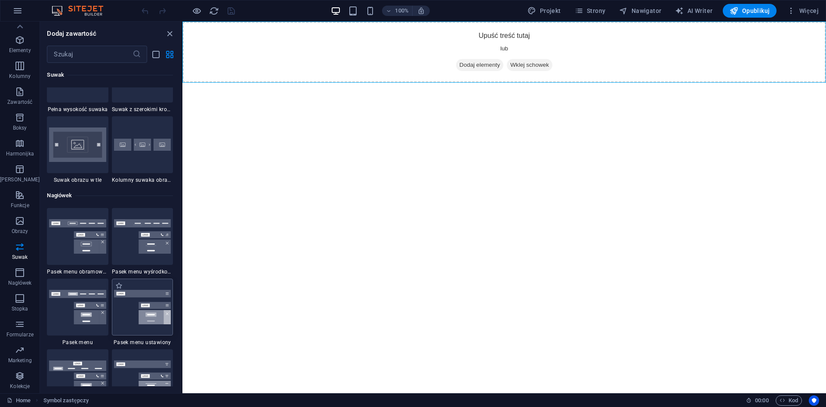
scroll to position [5096, 0]
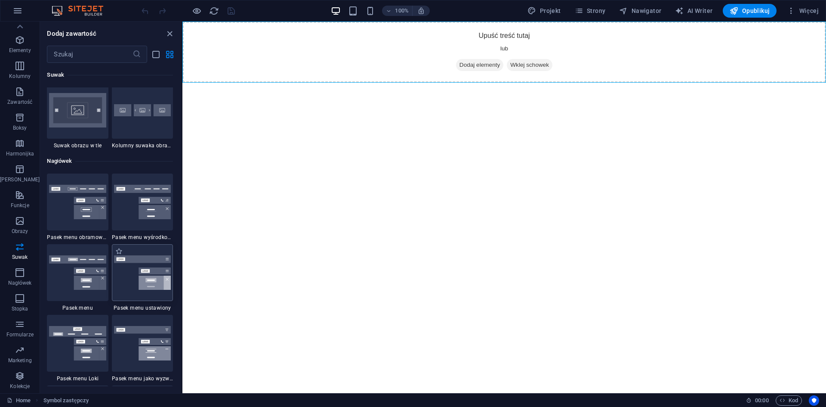
click at [141, 259] on img at bounding box center [142, 272] width 57 height 34
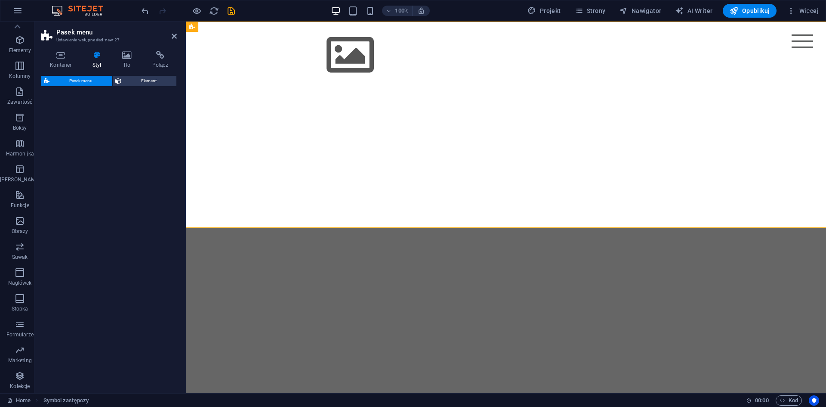
select select "rem"
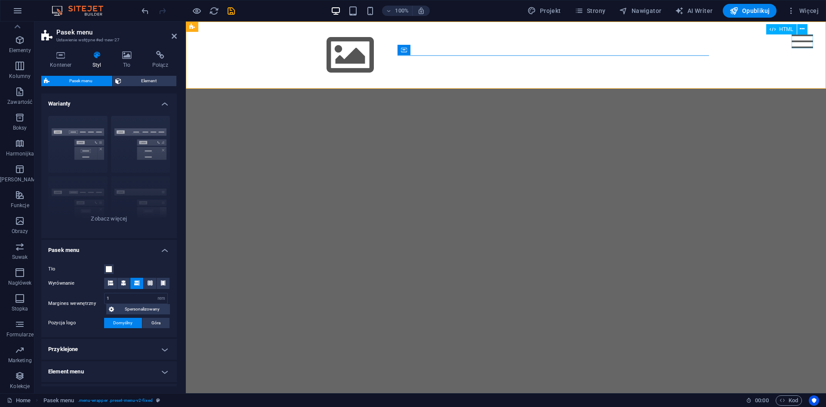
click at [803, 45] on div "Menu" at bounding box center [803, 41] width 22 height 14
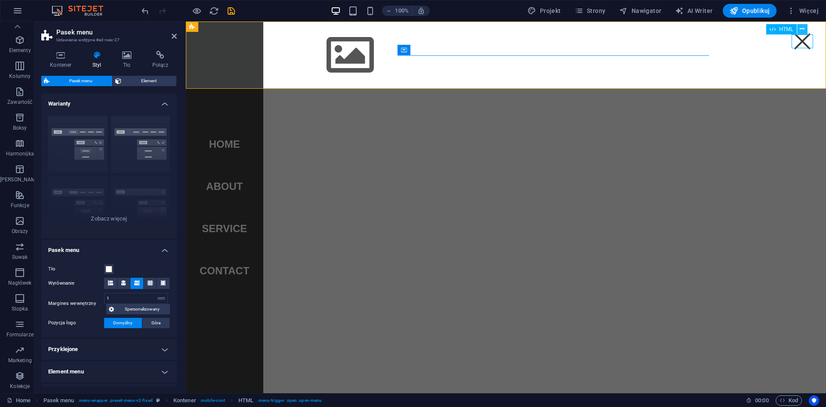
click at [800, 26] on icon at bounding box center [802, 29] width 5 height 9
click at [419, 89] on html "Skip to main content Menu Home About Service Contact" at bounding box center [506, 55] width 640 height 67
click at [46, 35] on icon at bounding box center [47, 36] width 13 height 12
click at [172, 36] on icon at bounding box center [174, 36] width 5 height 7
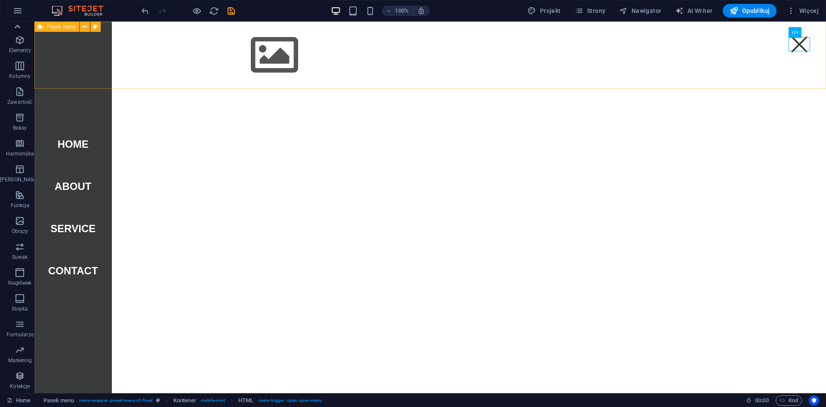
click at [19, 22] on icon at bounding box center [17, 27] width 12 height 12
click at [19, 23] on button "Ulubione" at bounding box center [20, 35] width 40 height 26
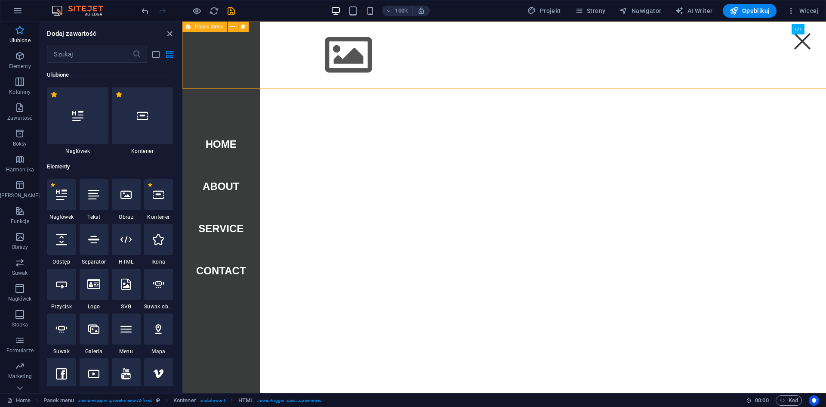
click at [19, 23] on button "Ulubione" at bounding box center [20, 35] width 40 height 26
click at [15, 12] on icon "button" at bounding box center [17, 11] width 10 height 10
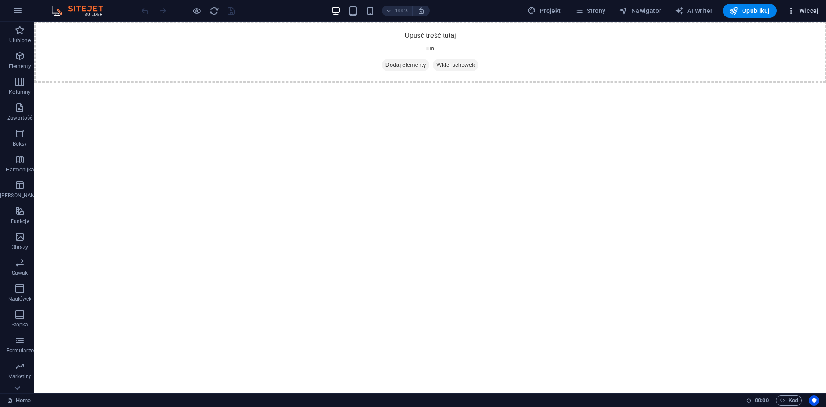
click at [808, 12] on span "Więcej" at bounding box center [803, 10] width 32 height 9
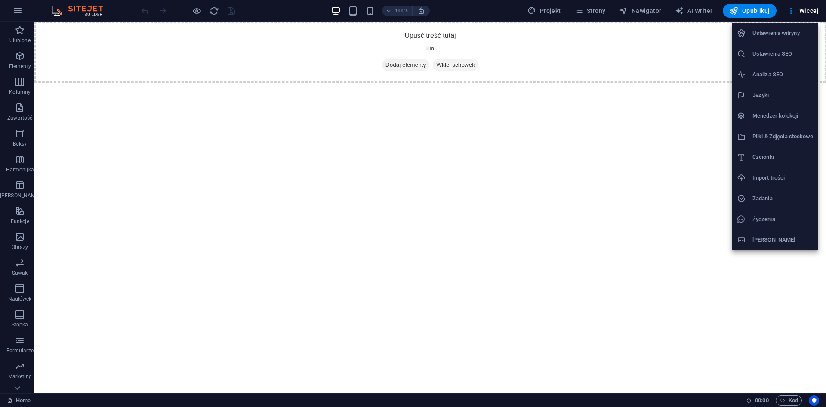
click at [784, 175] on h6 "Import treści" at bounding box center [783, 178] width 61 height 10
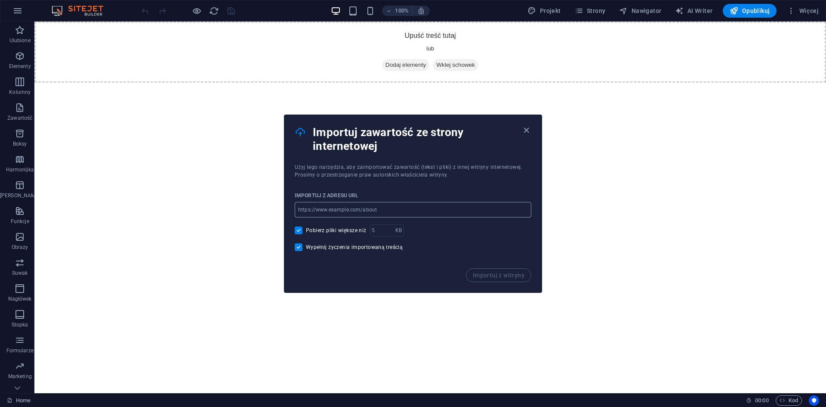
click at [349, 211] on input "url" at bounding box center [413, 209] width 237 height 15
click at [524, 130] on icon "button" at bounding box center [527, 130] width 10 height 10
